Goal: Find specific page/section: Find specific page/section

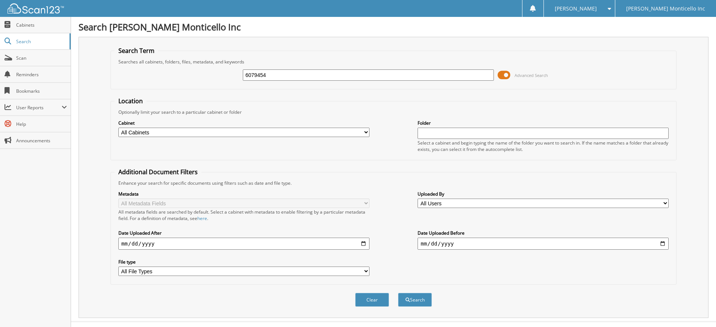
type input "6079454"
click at [398, 293] on button "Search" at bounding box center [415, 300] width 34 height 14
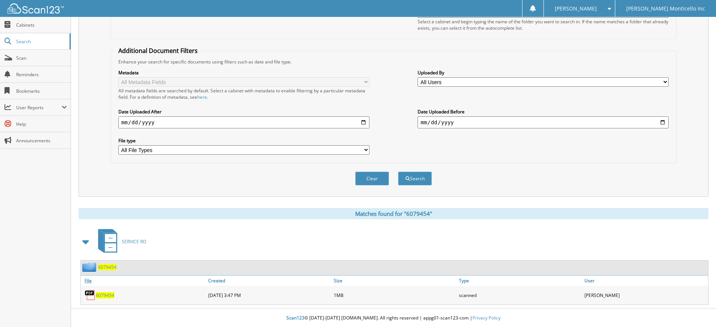
scroll to position [122, 0]
click at [113, 292] on link "6079454" at bounding box center [105, 295] width 18 height 6
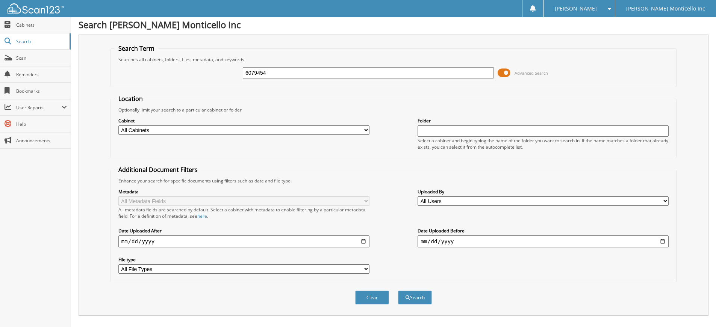
scroll to position [0, 0]
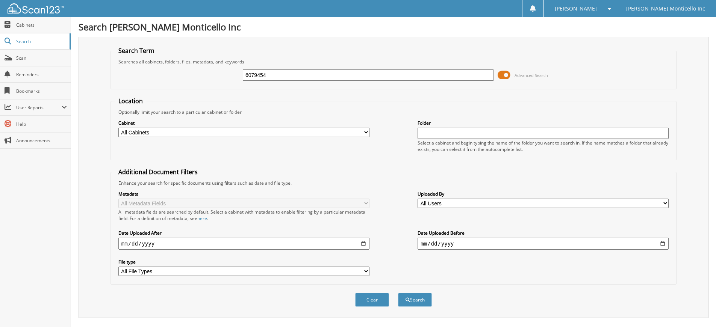
click at [306, 76] on input "6079454" at bounding box center [368, 74] width 251 height 11
type input "6079342"
click at [398, 293] on button "Search" at bounding box center [415, 300] width 34 height 14
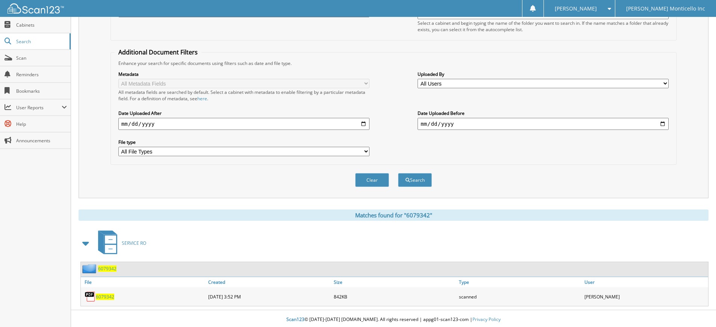
scroll to position [122, 0]
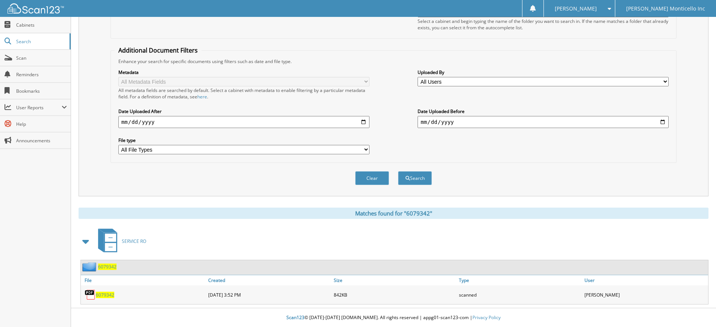
click at [104, 293] on span "6079342" at bounding box center [105, 295] width 18 height 6
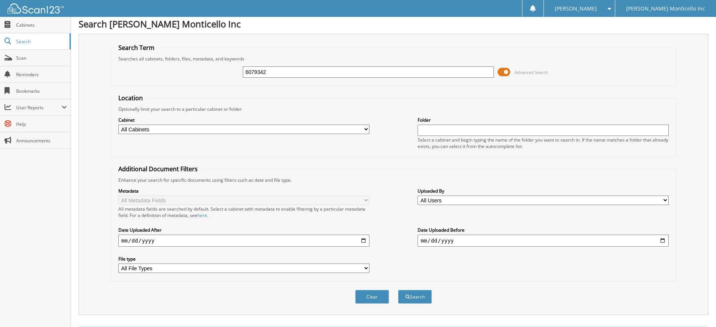
scroll to position [0, 0]
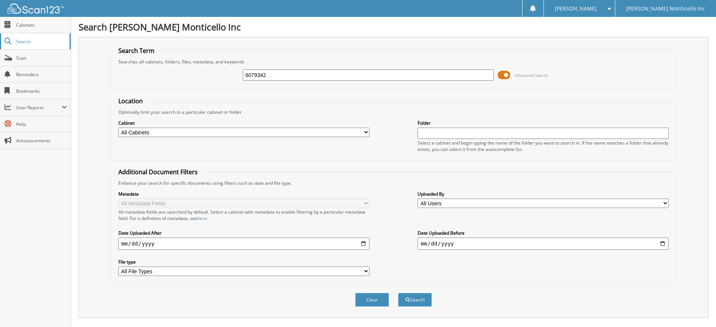
click at [21, 41] on span "Search" at bounding box center [41, 41] width 50 height 6
